Goal: Information Seeking & Learning: Learn about a topic

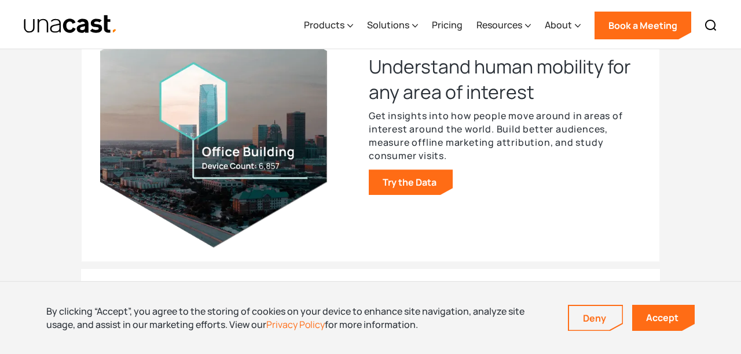
scroll to position [1252, 0]
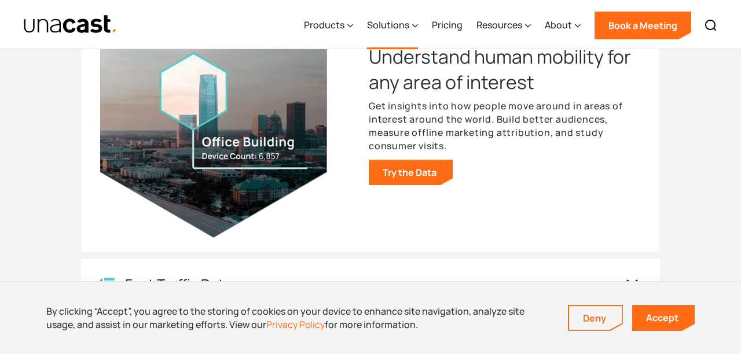
click at [413, 25] on div "Solutions" at bounding box center [392, 25] width 51 height 47
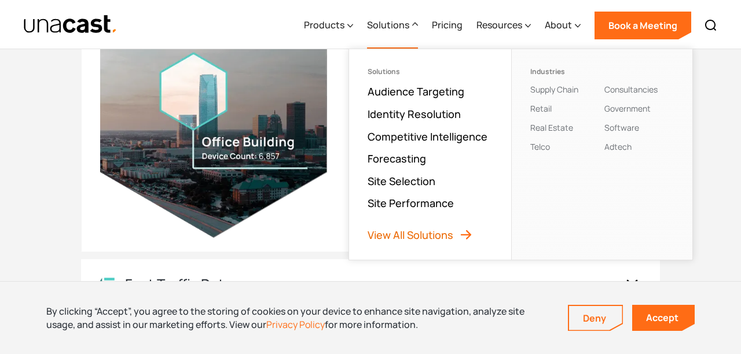
click at [397, 236] on link "View All Solutions" at bounding box center [420, 235] width 105 height 14
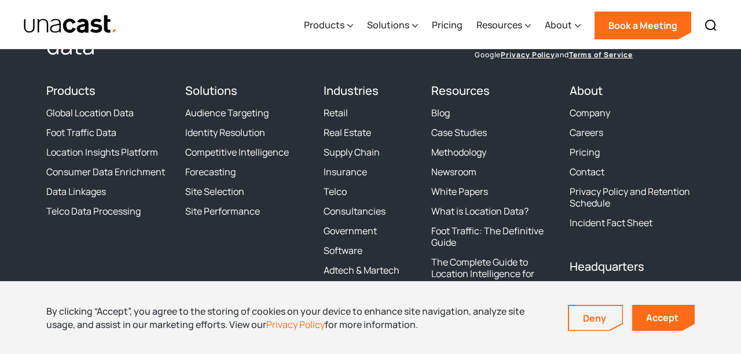
scroll to position [1544, 0]
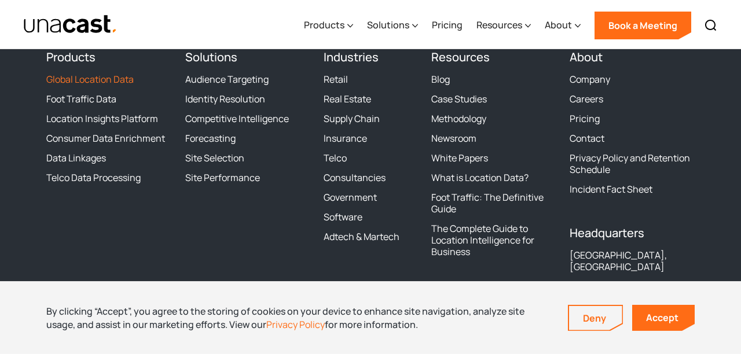
click at [71, 82] on link "Global Location Data" at bounding box center [89, 80] width 87 height 12
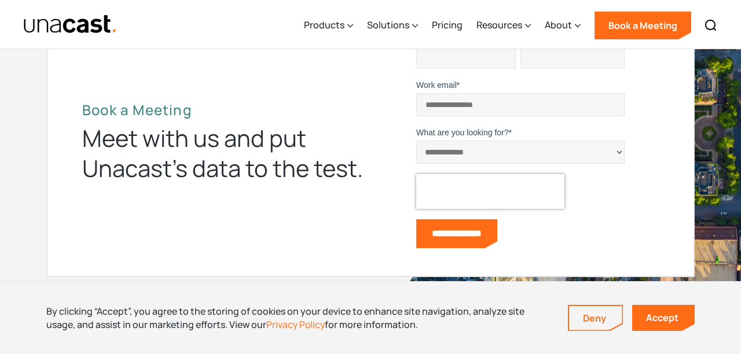
scroll to position [3940, 0]
